Goal: Task Accomplishment & Management: Complete application form

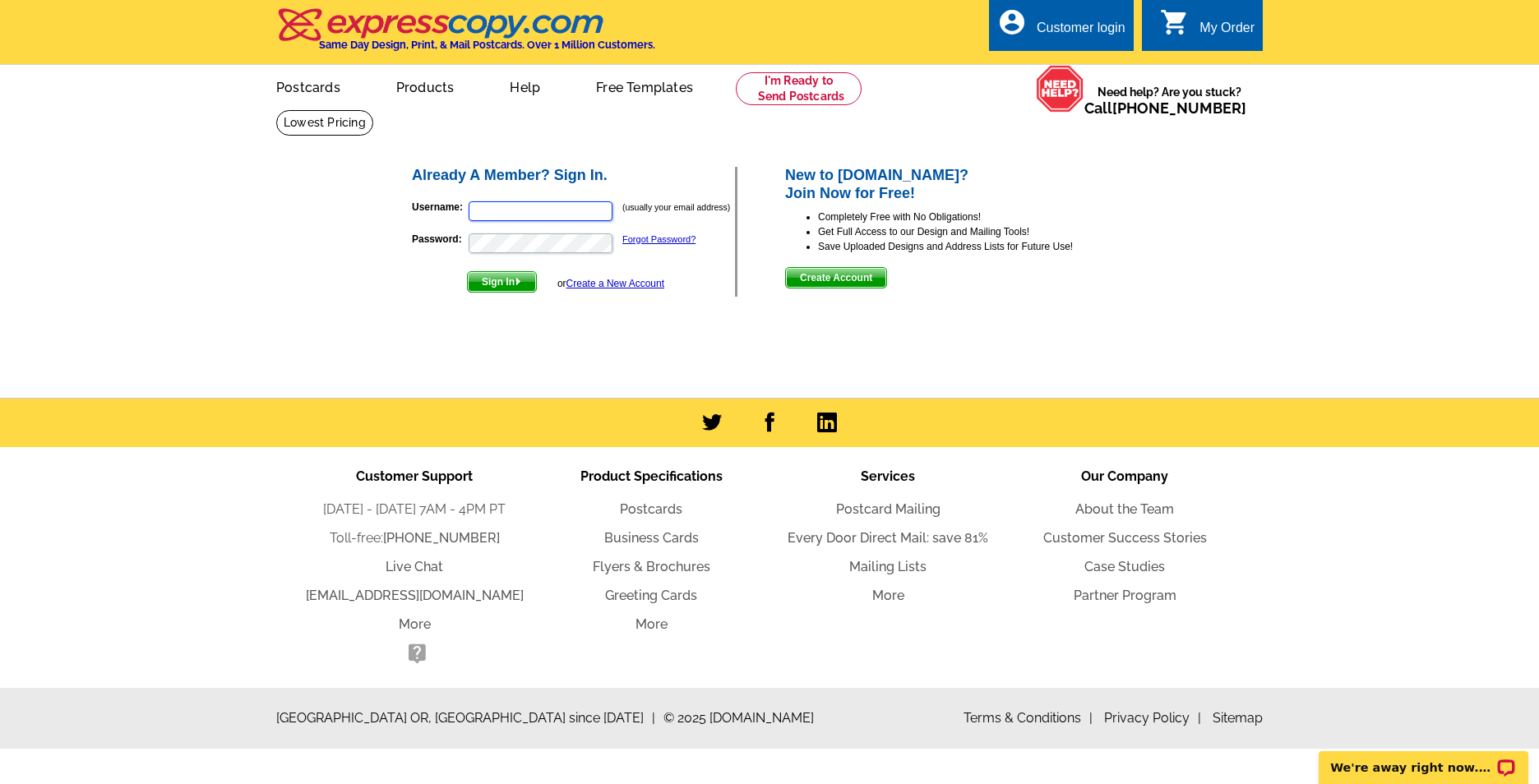
click at [529, 212] on input "Username:" at bounding box center [541, 211] width 144 height 20
type input "[EMAIL_ADDRESS][DOMAIN_NAME]"
click at [507, 285] on span "Sign In" at bounding box center [502, 282] width 68 height 20
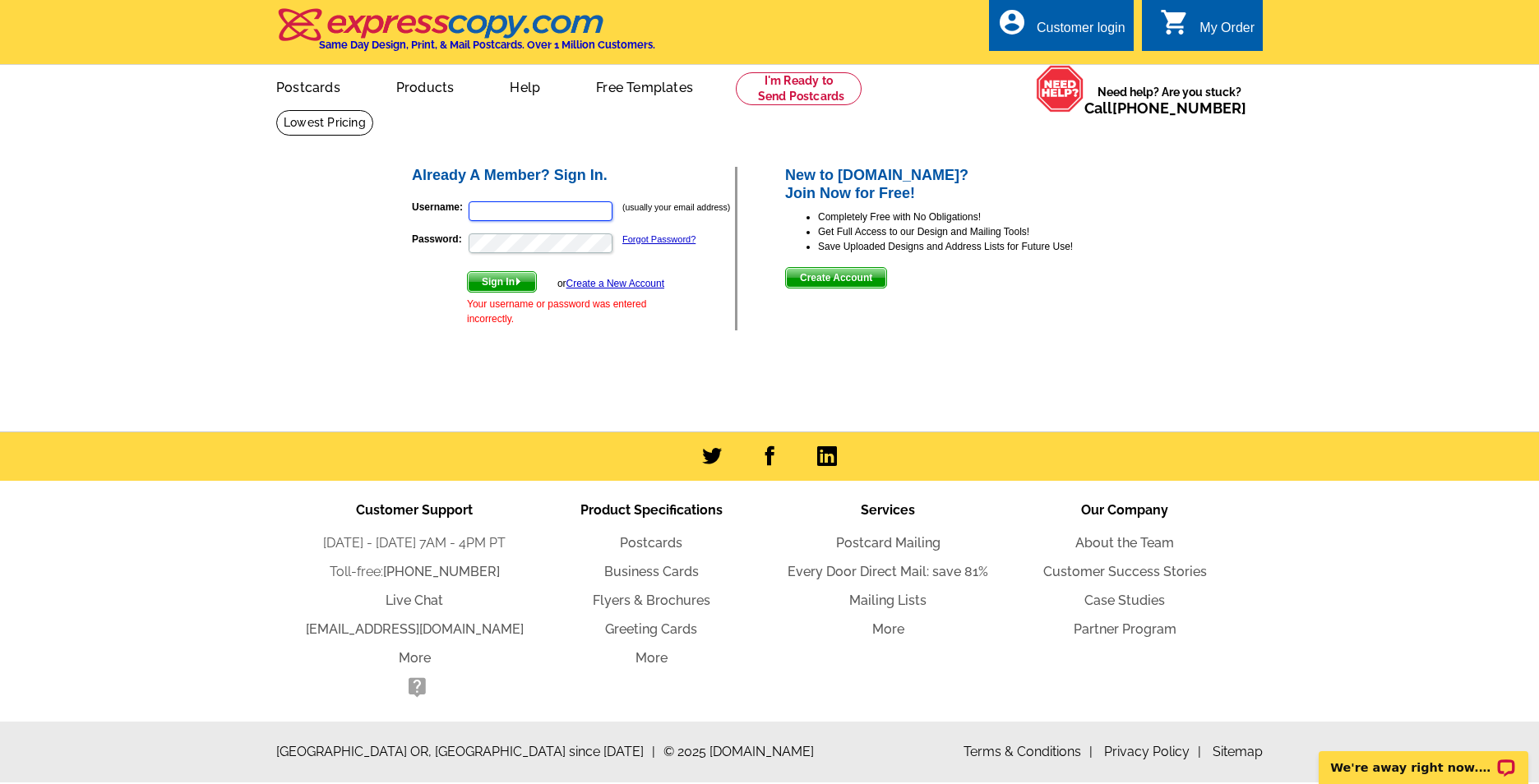
click at [498, 203] on input "Username:" at bounding box center [541, 211] width 144 height 20
type input "[EMAIL_ADDRESS][DOMAIN_NAME]"
click at [519, 294] on div "Sign In or Create a New Account Your username or password was entered incorrect…" at bounding box center [566, 298] width 197 height 55
click at [506, 289] on span "Sign In" at bounding box center [502, 282] width 68 height 20
click at [518, 210] on input "Username:" at bounding box center [541, 211] width 144 height 20
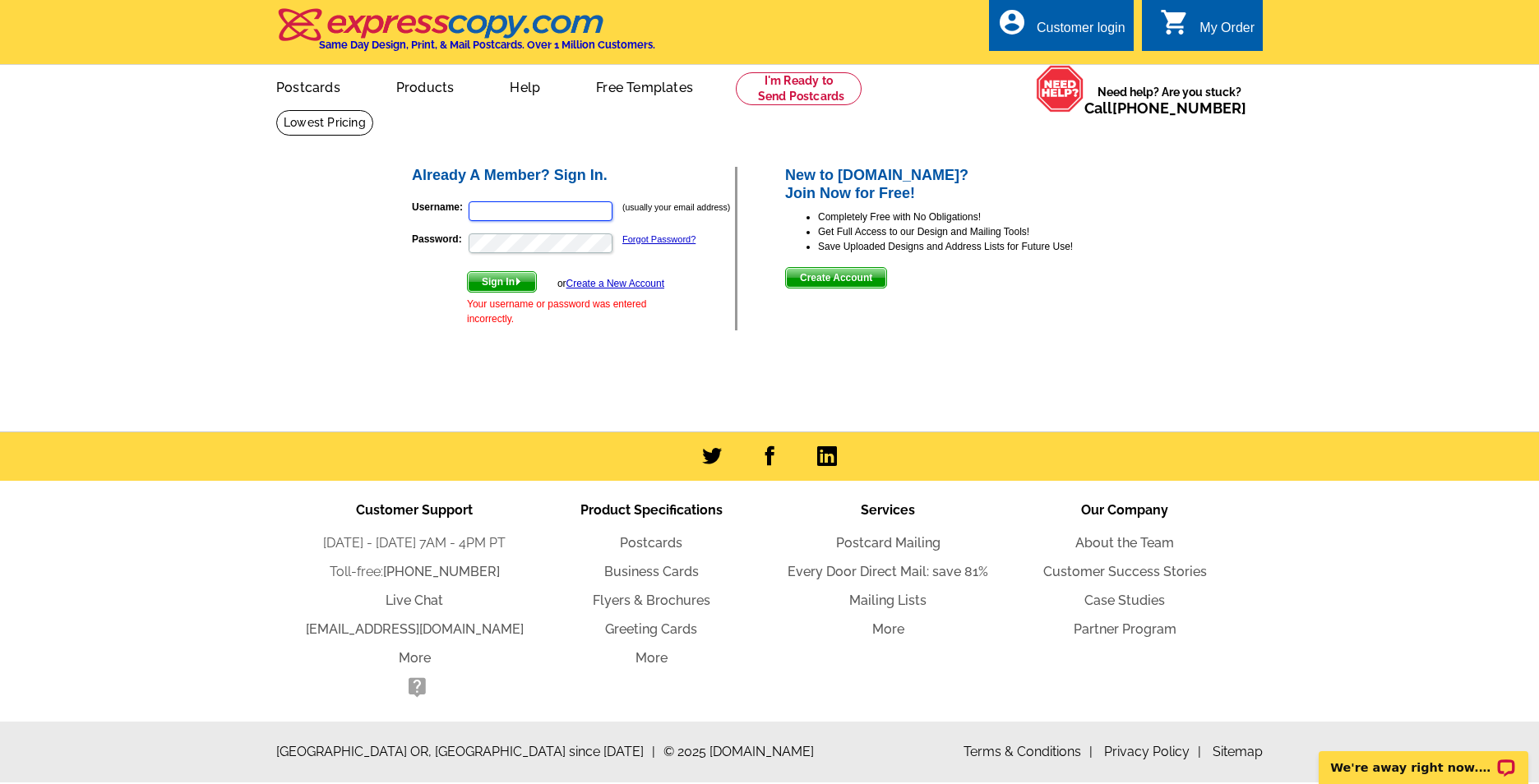
type input "[EMAIL_ADDRESS][DOMAIN_NAME]"
click at [846, 284] on span "Create Account" at bounding box center [836, 278] width 100 height 20
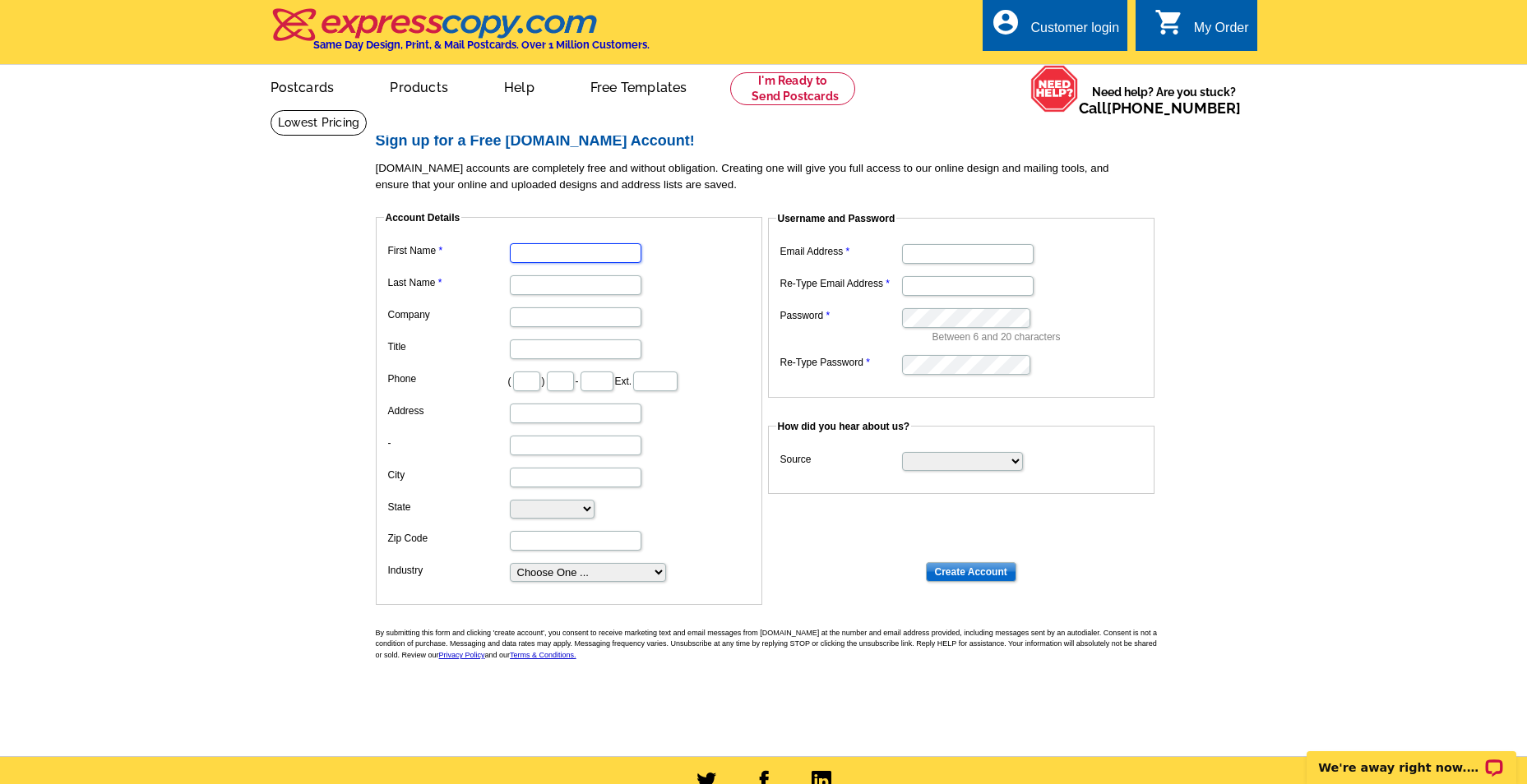
click at [564, 259] on input "First Name" at bounding box center [575, 253] width 132 height 20
type input "Linda"
type input "Mcburney"
type input "WAINWRIGHT REAL ESTATE"
type input "757"
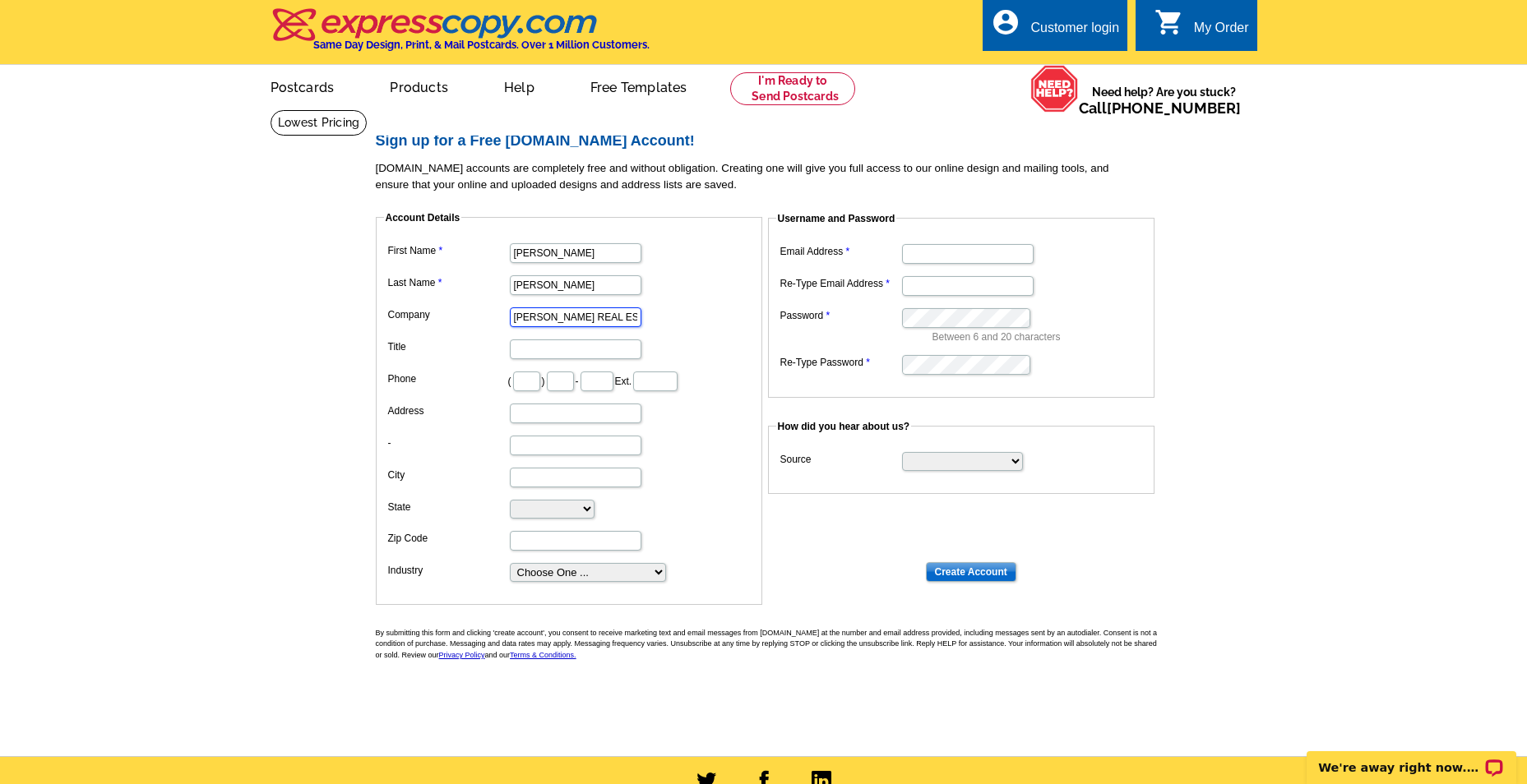
type input "289"
type input "5674"
type input "802 Arctic Ave, Virginia Bch, Va. 23451"
type input "Virginia Beach, Virginia"
select select "VA"
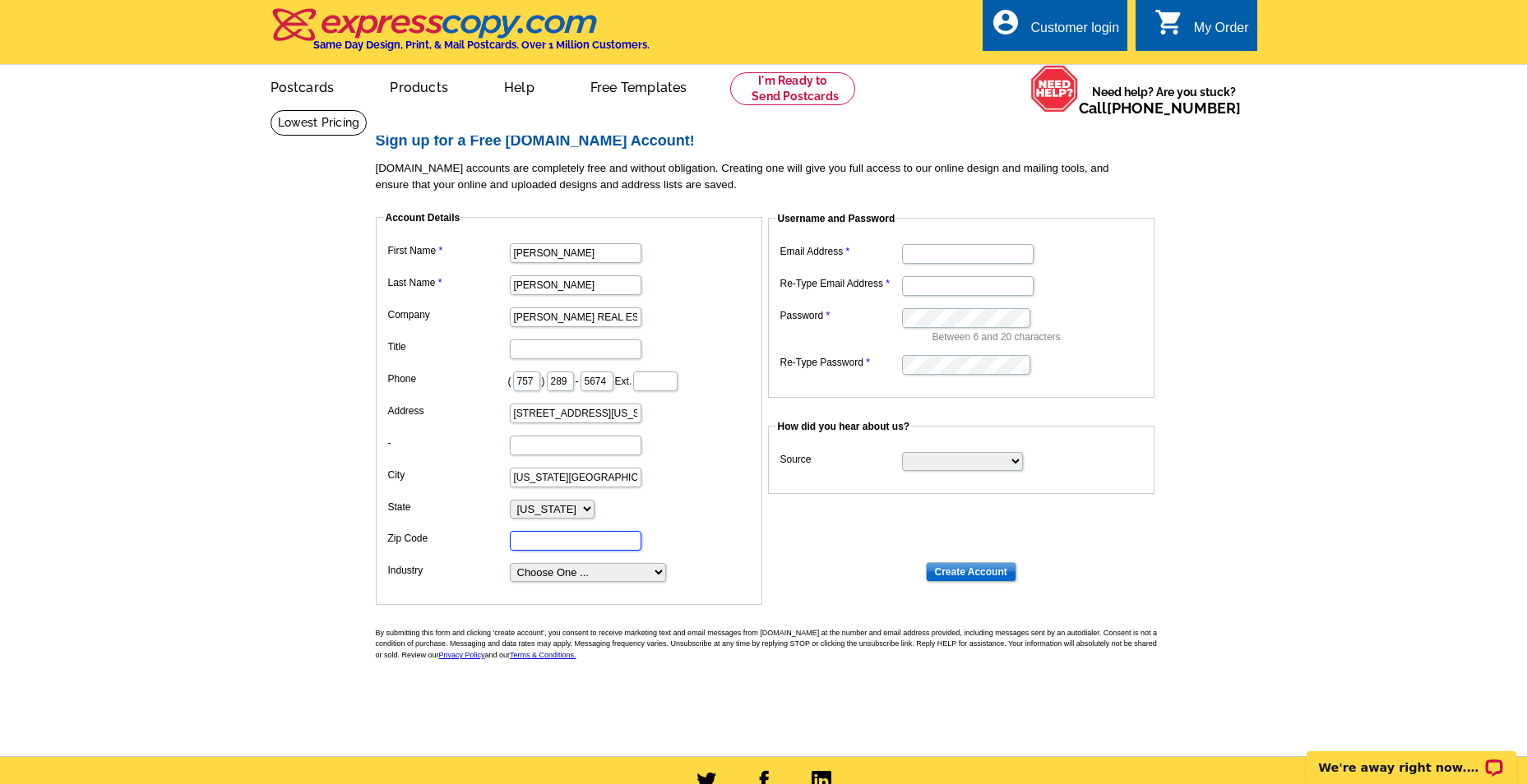
type input "23451"
type input "mcbee407@aol.com"
click at [560, 351] on input "Title" at bounding box center [575, 350] width 132 height 20
type input "r"
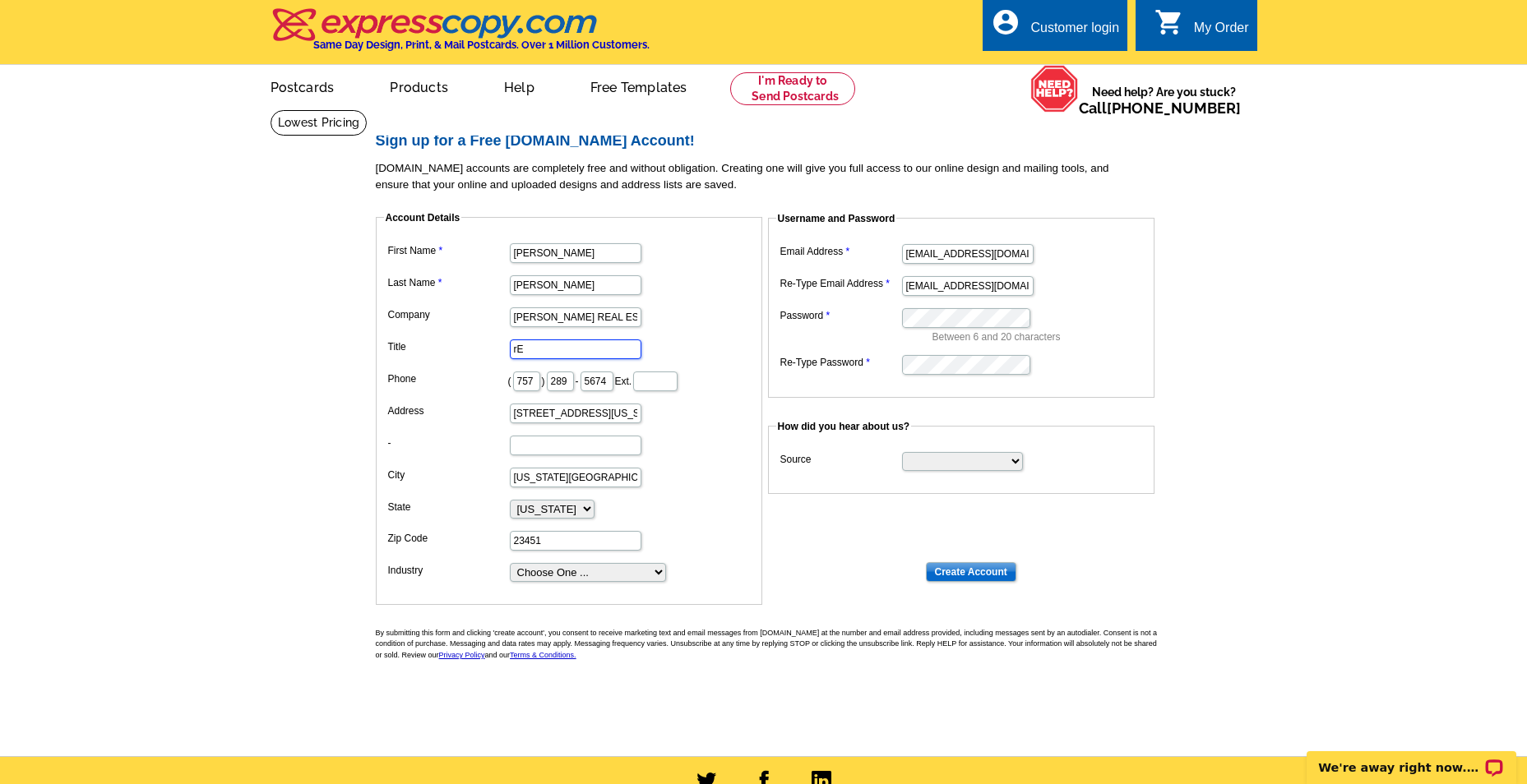
type input "r"
click at [1224, 21] on div "My Order" at bounding box center [1222, 32] width 55 height 23
